Goal: Find specific page/section: Find specific page/section

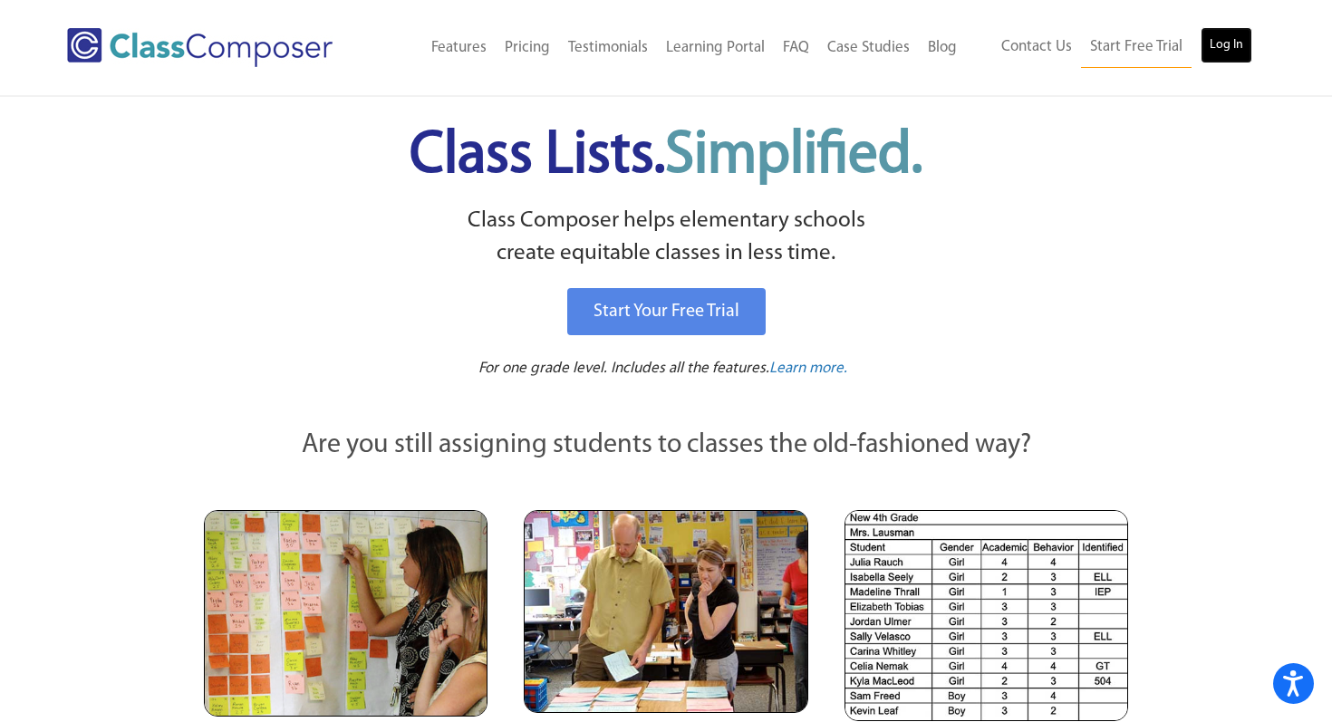
click at [1231, 38] on link "Log In" at bounding box center [1226, 45] width 52 height 36
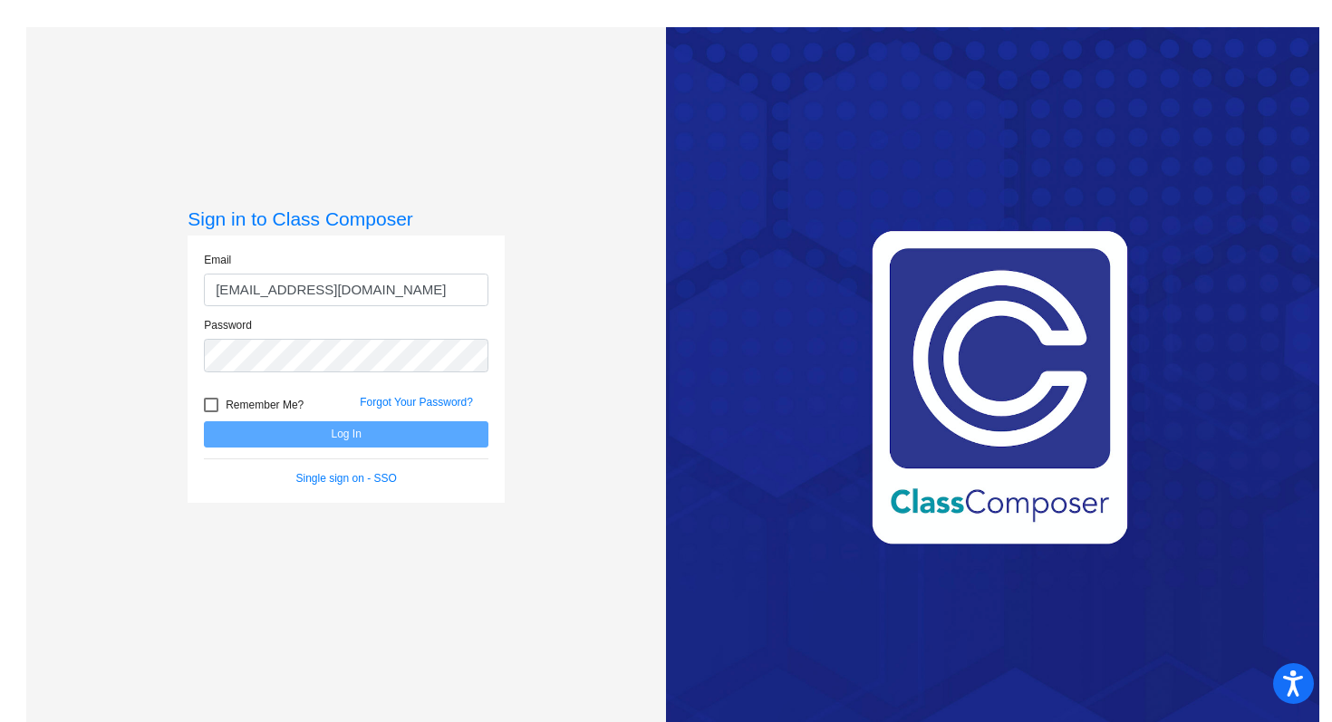
type input "[EMAIL_ADDRESS][DOMAIN_NAME]"
click at [254, 431] on button "Log In" at bounding box center [346, 434] width 284 height 26
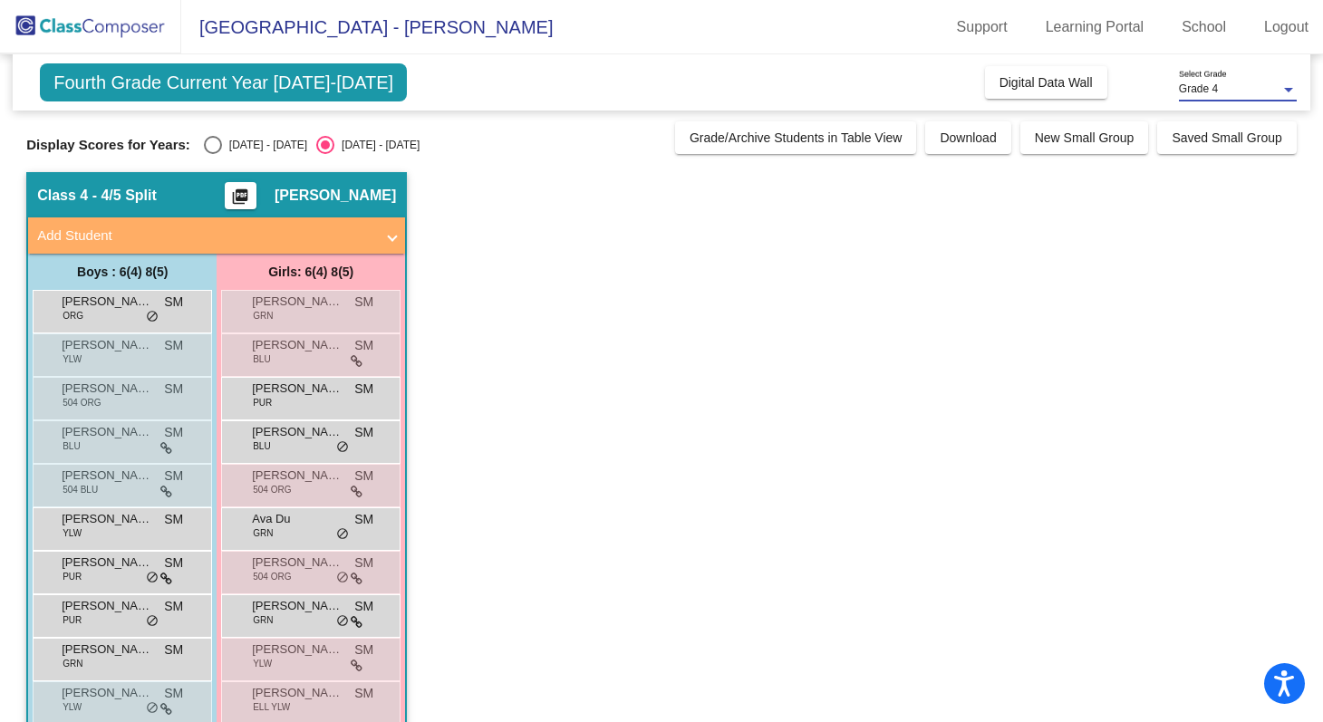
click at [1205, 92] on span "Grade 4" at bounding box center [1198, 88] width 39 height 13
click at [1199, 133] on span "Grade 5" at bounding box center [1238, 122] width 118 height 33
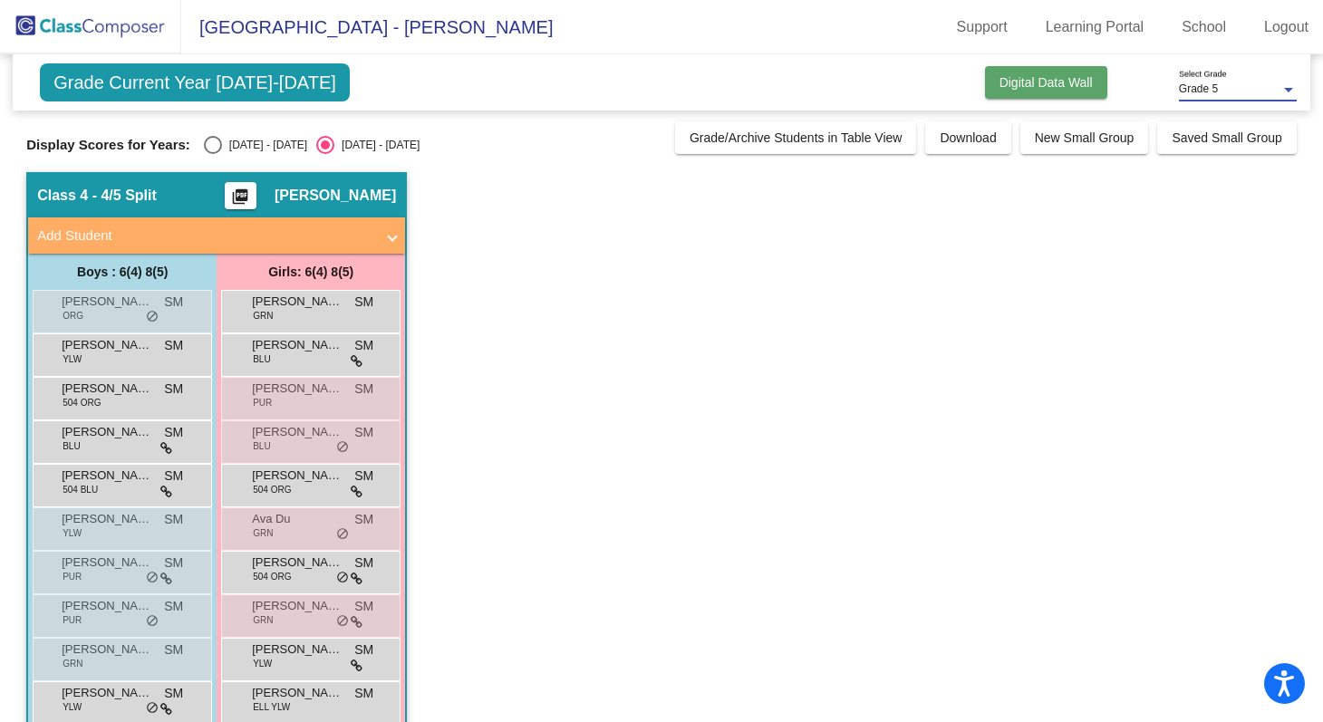
click at [1015, 82] on span "Digital Data Wall" at bounding box center [1045, 82] width 93 height 14
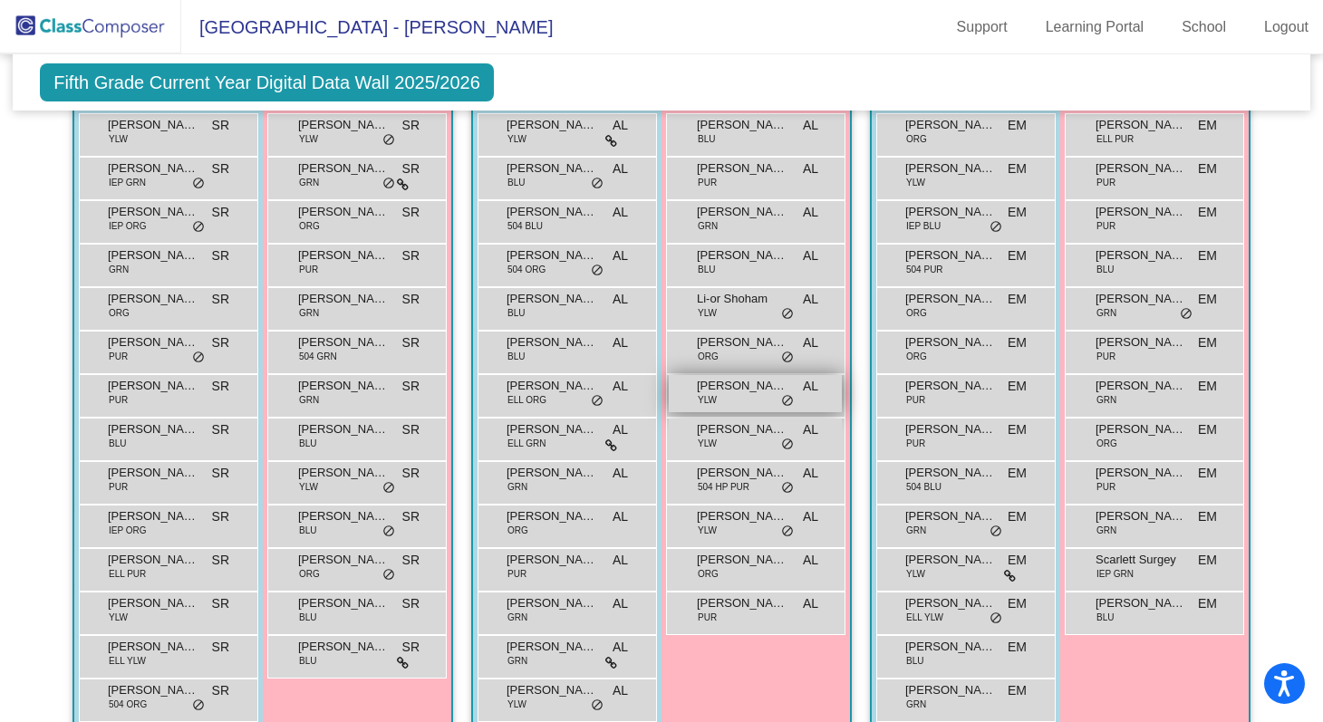
scroll to position [446, 0]
